Goal: Task Accomplishment & Management: Use online tool/utility

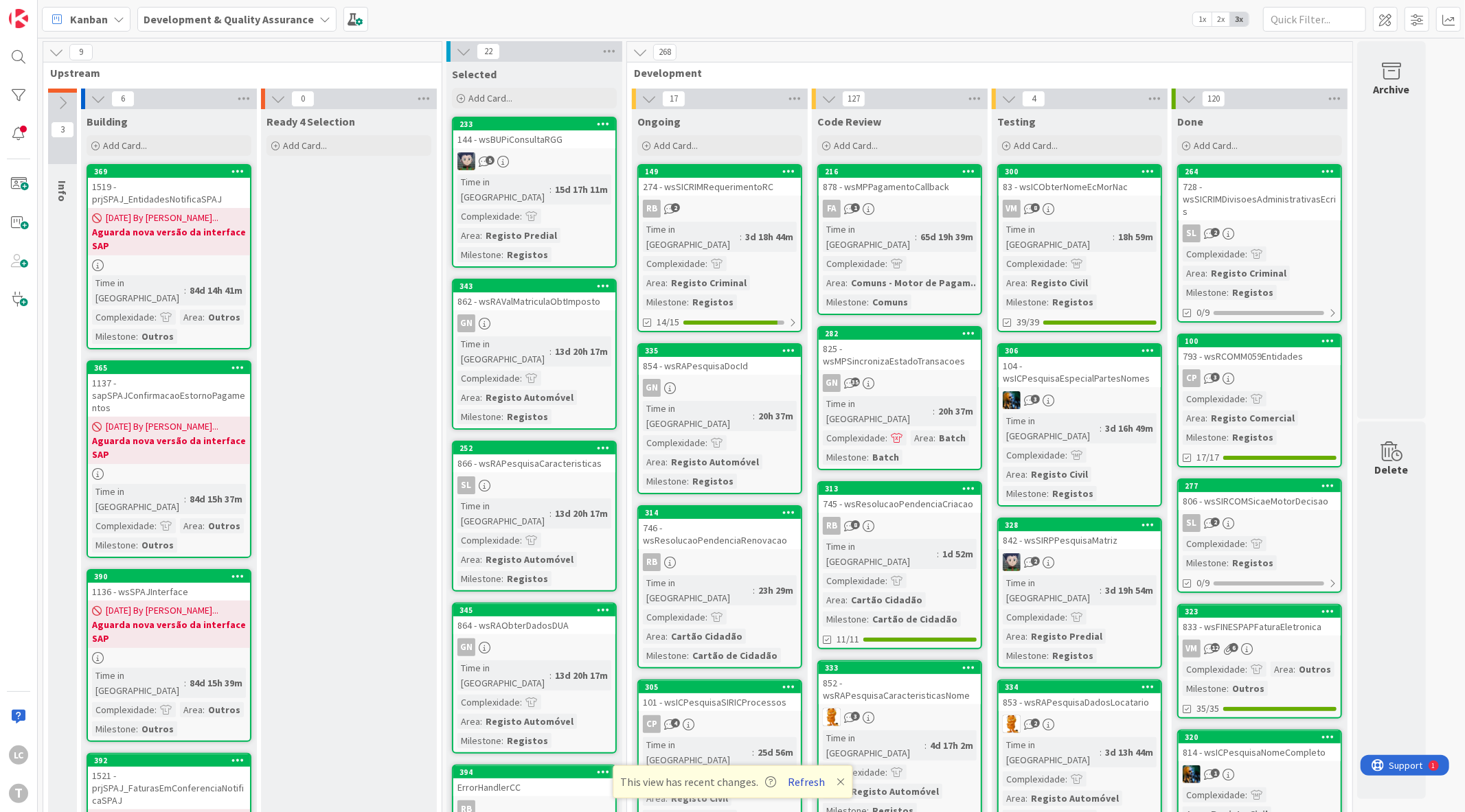
click at [797, 778] on button "Refresh" at bounding box center [807, 781] width 46 height 18
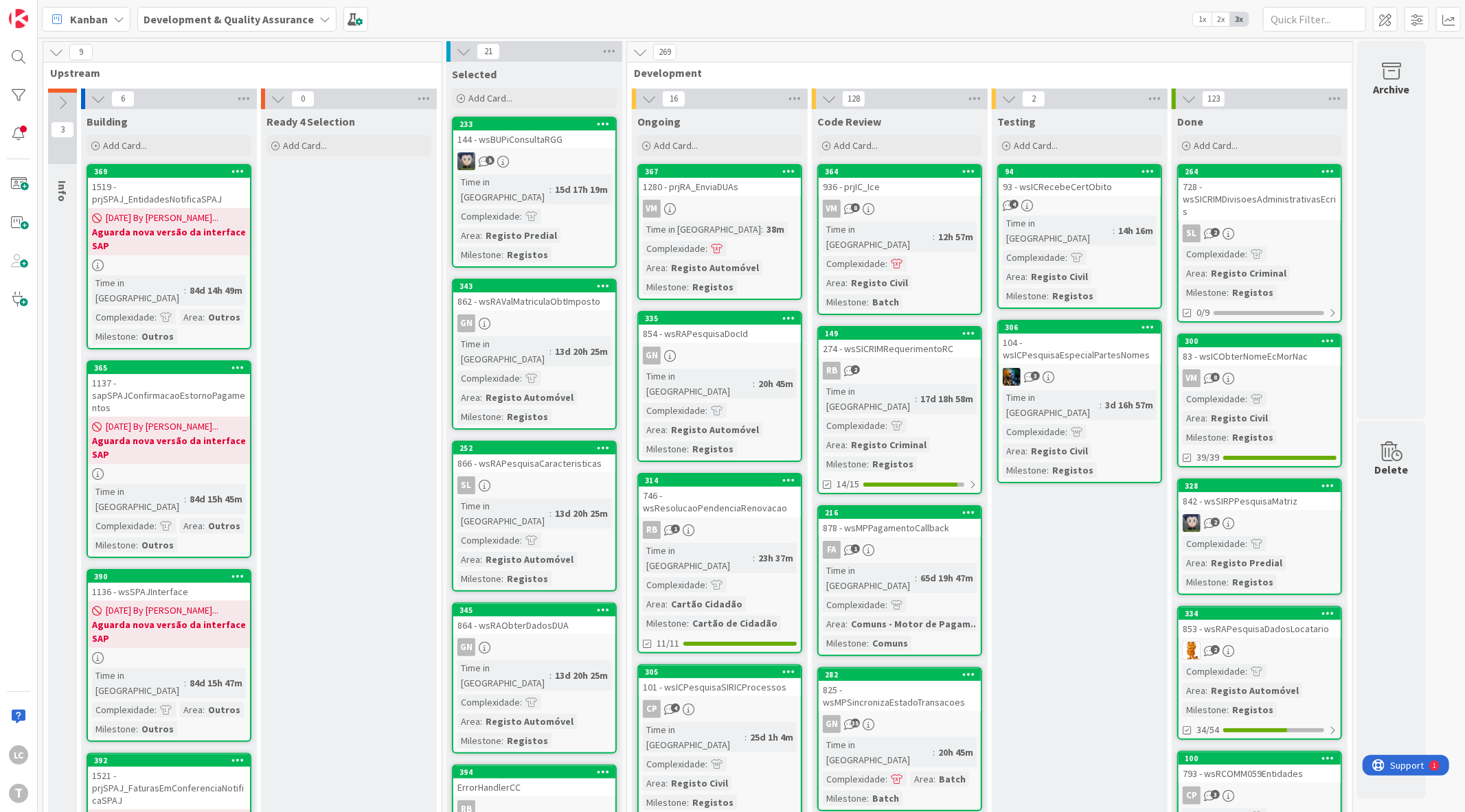
click at [1085, 338] on div "104 - wsICPesquisaEspecialPartesNomes" at bounding box center [1080, 348] width 162 height 31
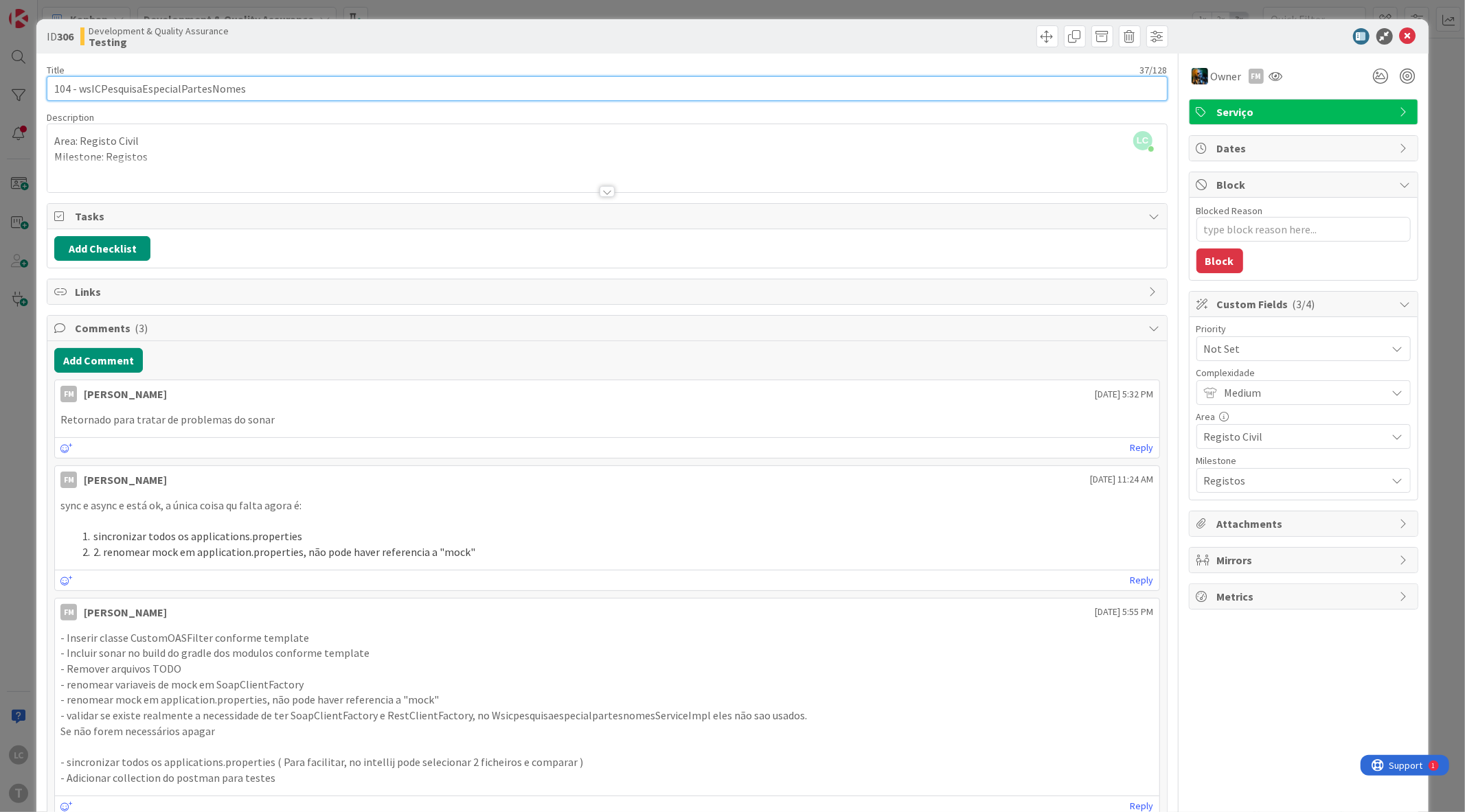
click at [180, 92] on input "104 - wsICPesquisaEspecialPartesNomes" at bounding box center [607, 88] width 1121 height 25
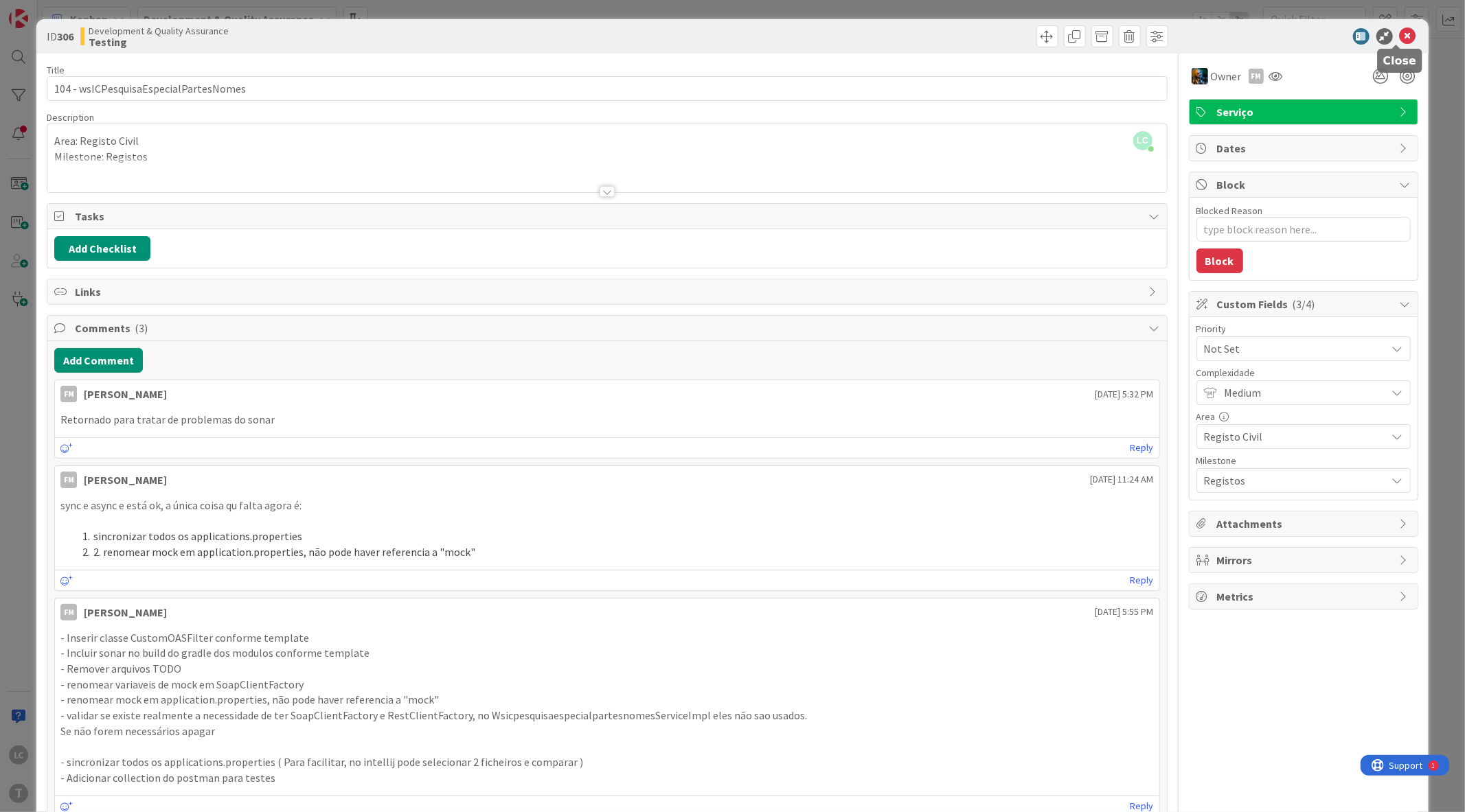
click at [1400, 39] on icon at bounding box center [1409, 36] width 17 height 17
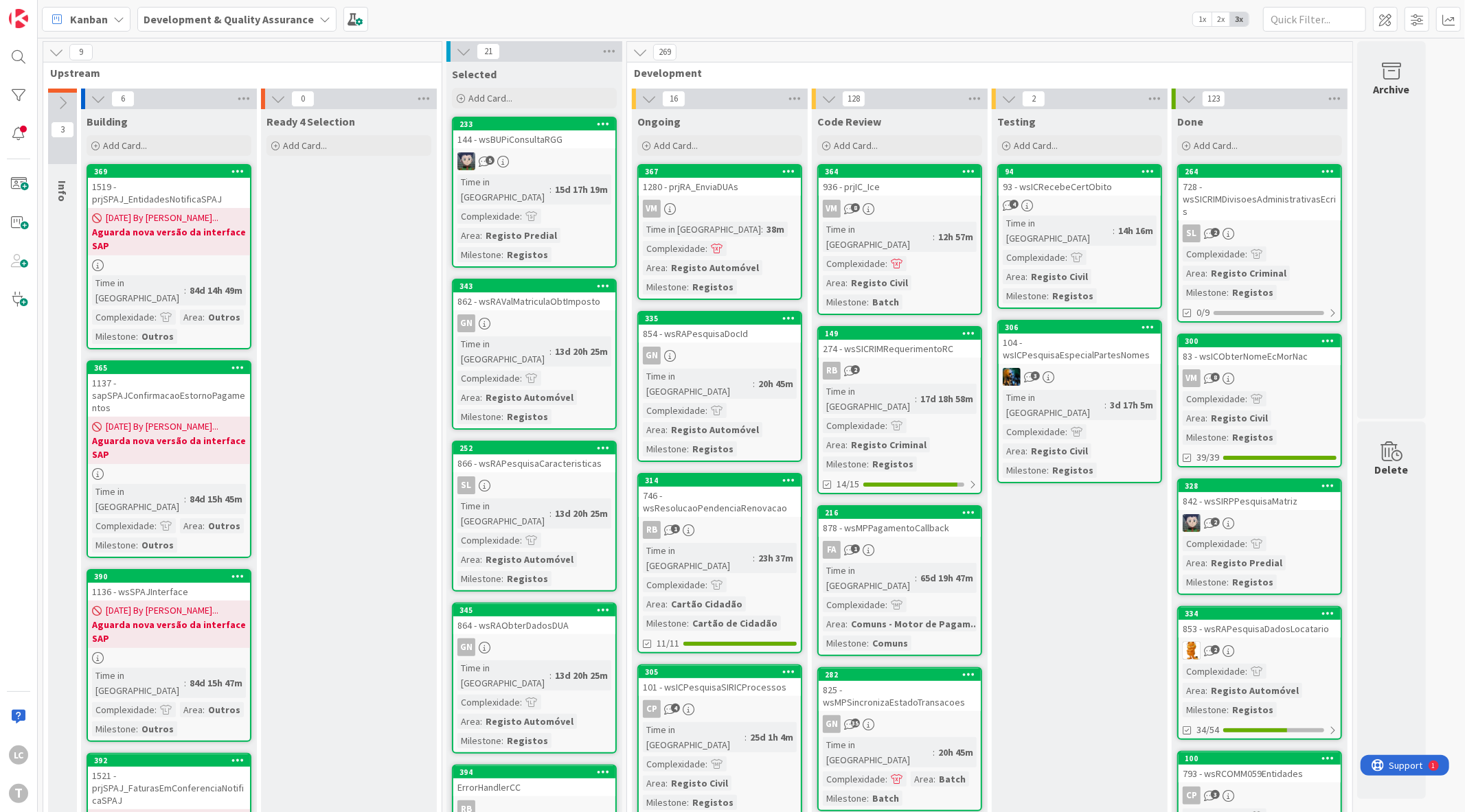
click at [1128, 200] on div "4" at bounding box center [1080, 206] width 162 height 12
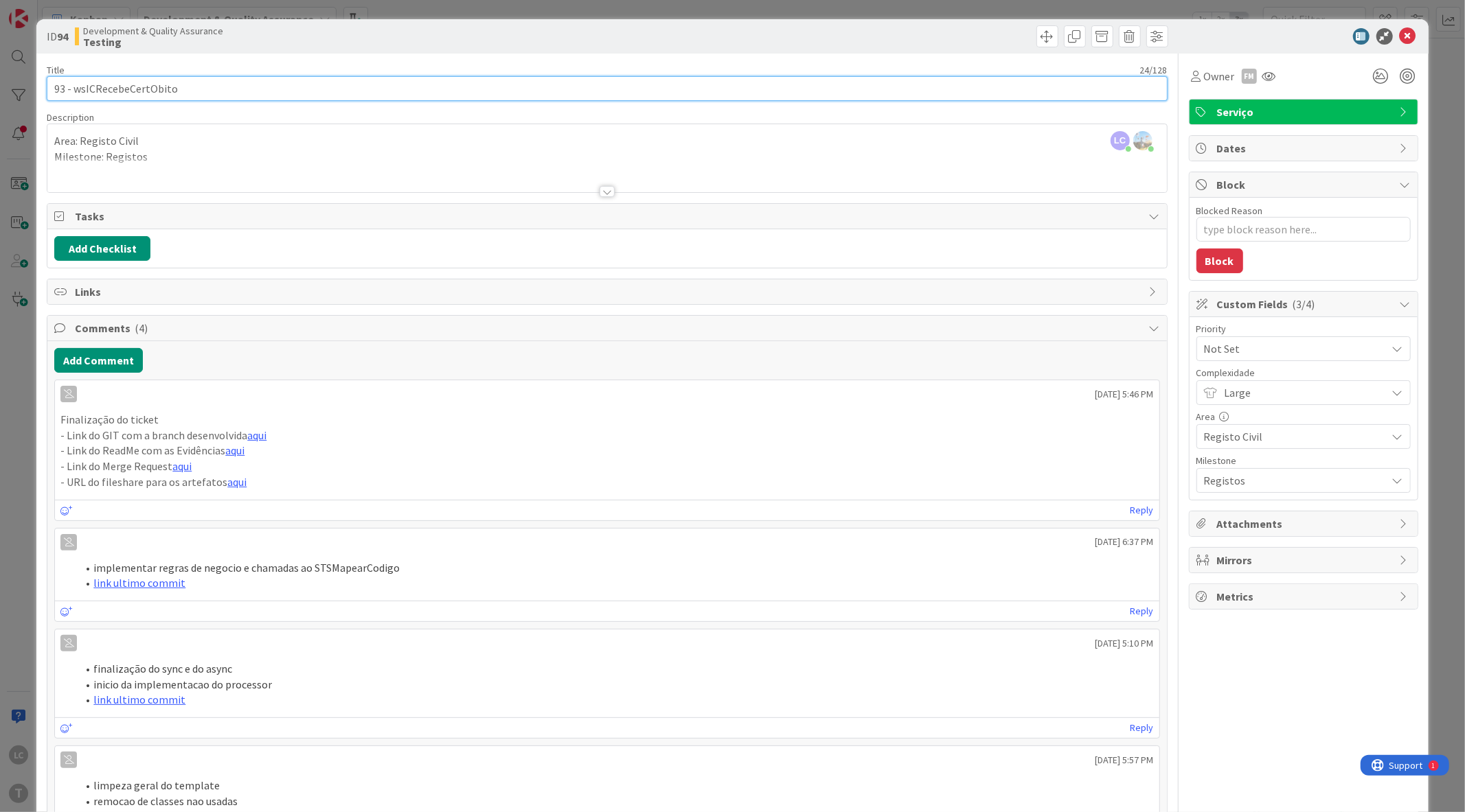
click at [156, 89] on input "93 - wsICRecebeCertObito" at bounding box center [607, 88] width 1121 height 25
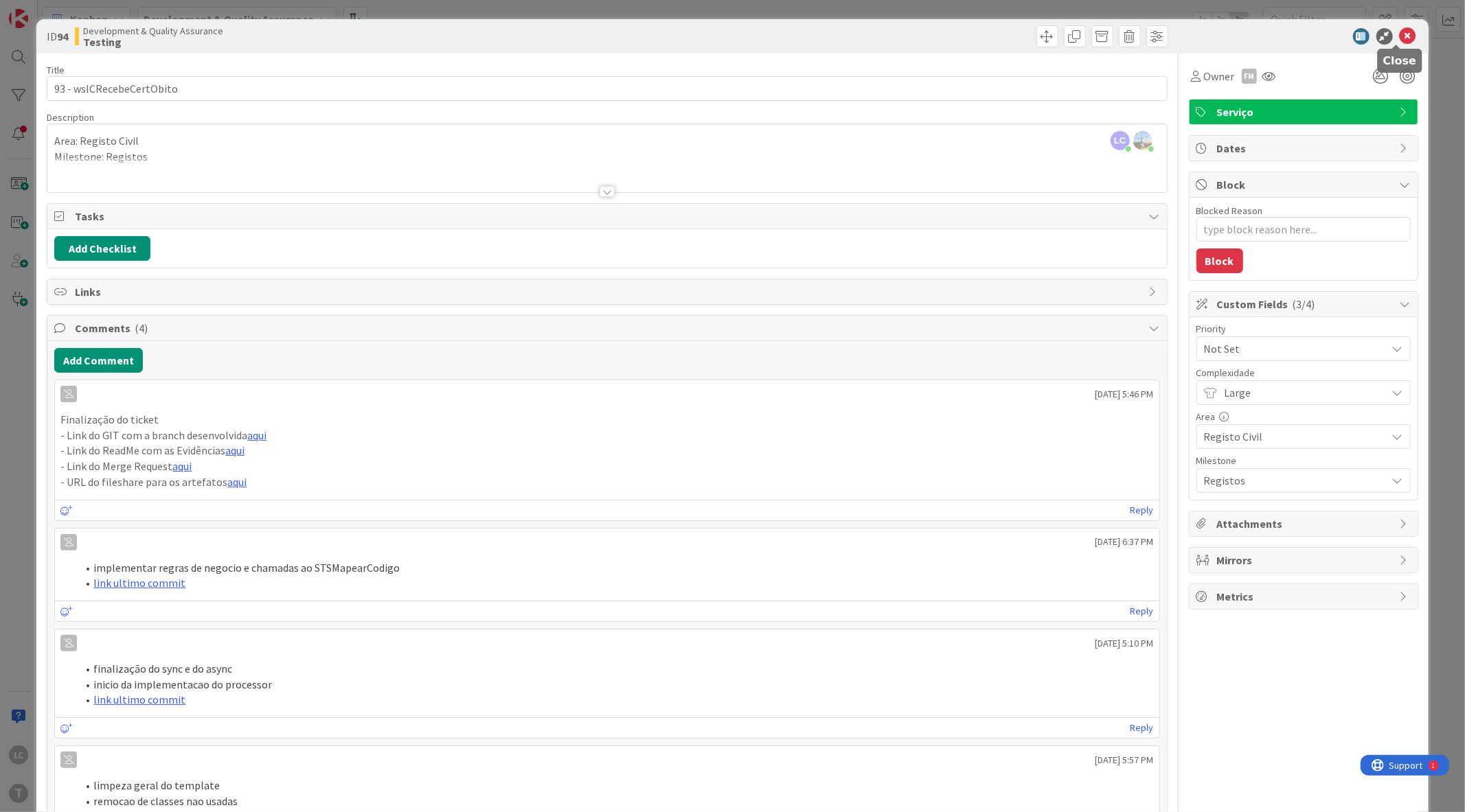
click at [1400, 35] on icon at bounding box center [1409, 36] width 17 height 17
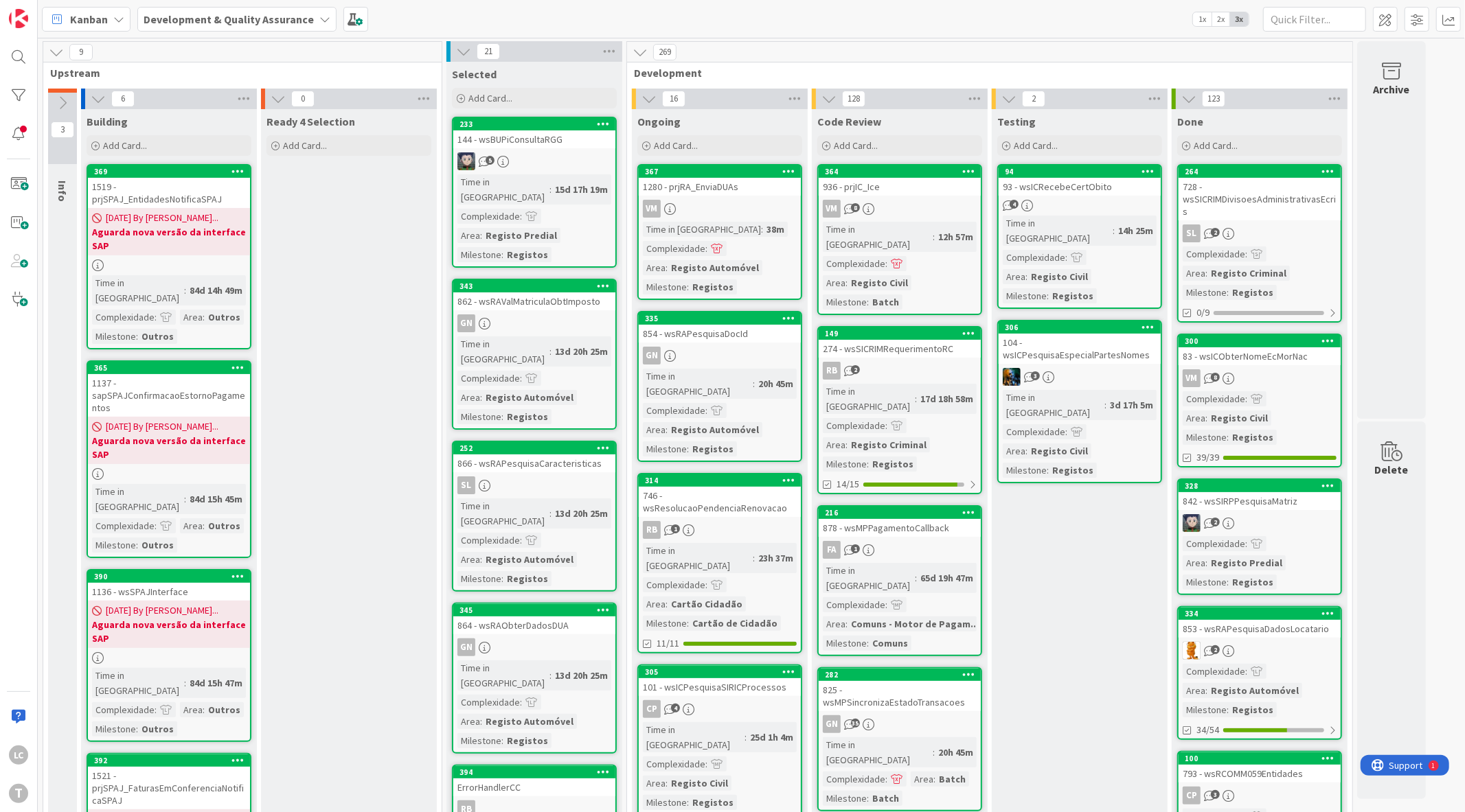
click at [1135, 345] on link "306 104 - wsICPesquisaEspecialPartesNomes 3 Time in Column : 3d 17h 5m Complexi…" at bounding box center [1080, 402] width 165 height 164
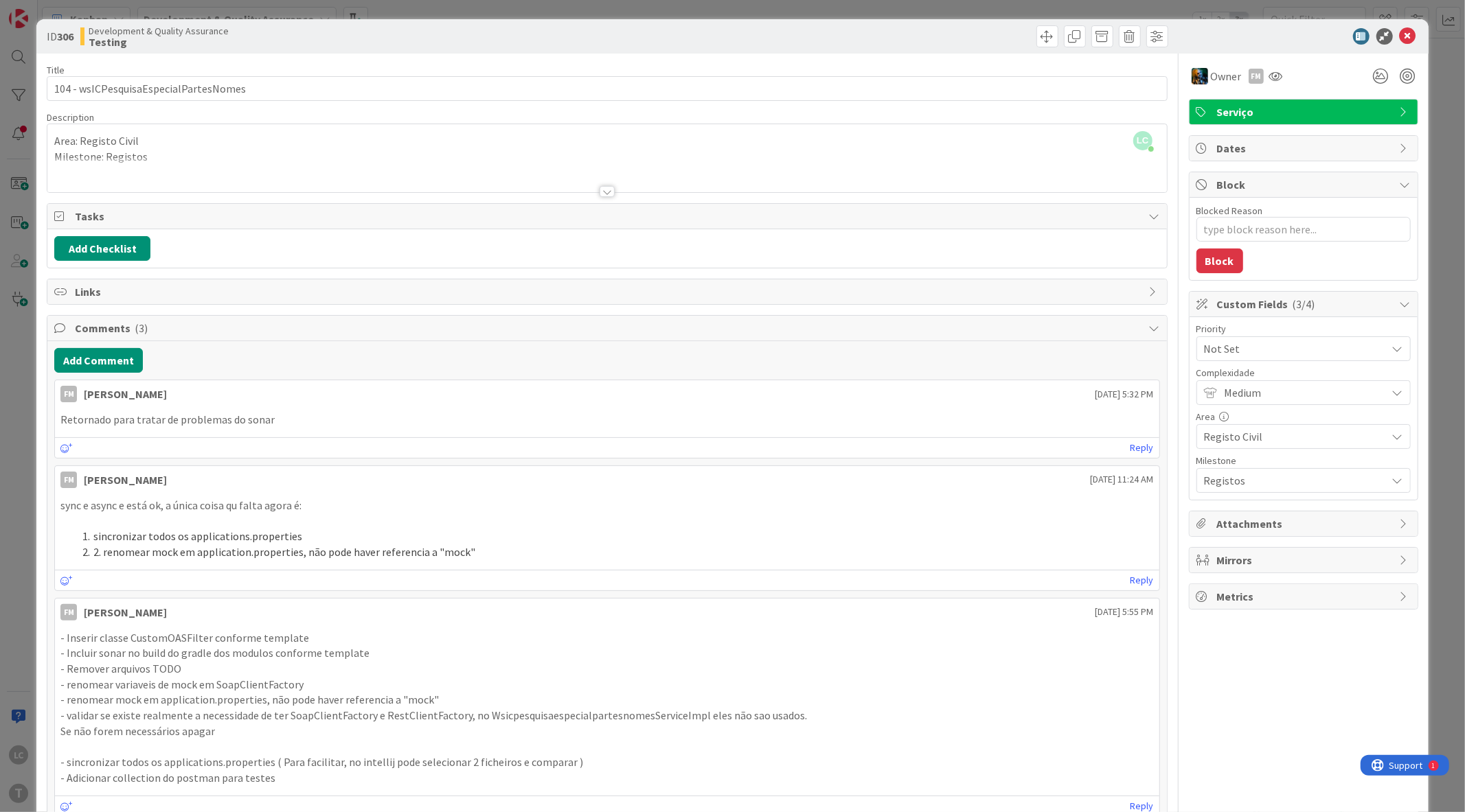
type textarea "x"
